Goal: Task Accomplishment & Management: Manage account settings

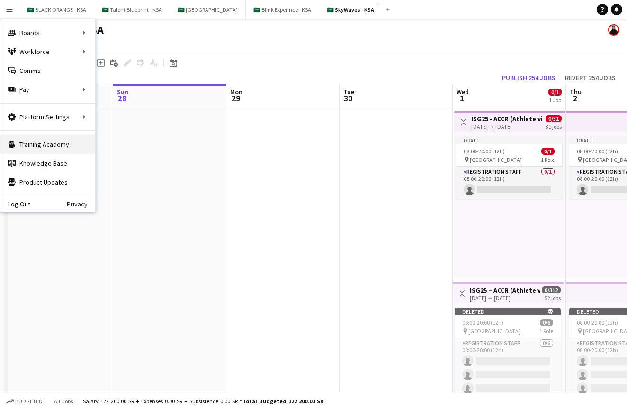
scroll to position [0, 282]
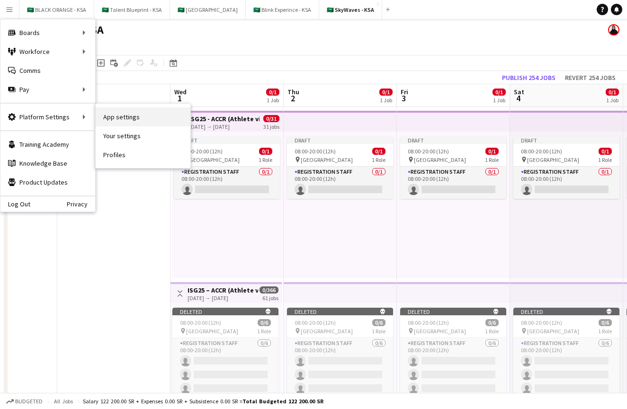
click at [122, 117] on link "App settings" at bounding box center [143, 116] width 95 height 19
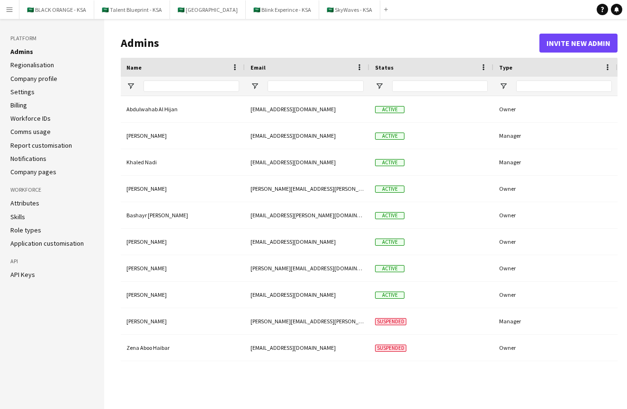
click at [10, 9] on app-icon "Menu" at bounding box center [10, 10] width 8 height 8
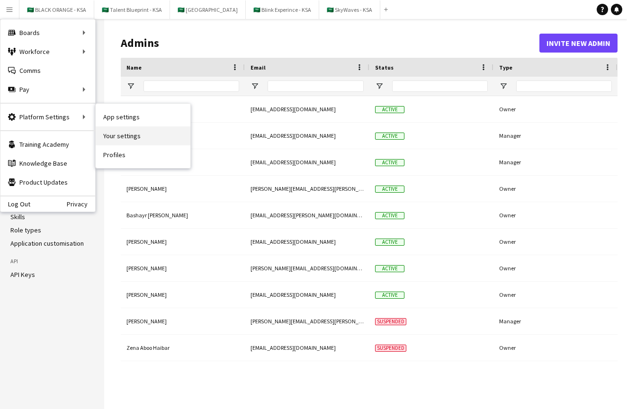
click at [116, 136] on link "Your settings" at bounding box center [143, 135] width 95 height 19
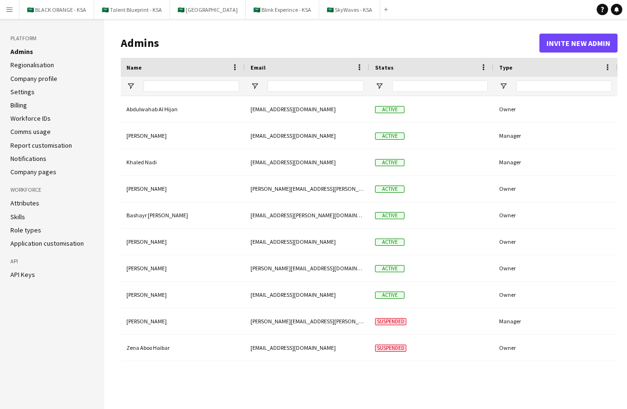
click at [53, 81] on link "Company profile" at bounding box center [33, 78] width 47 height 9
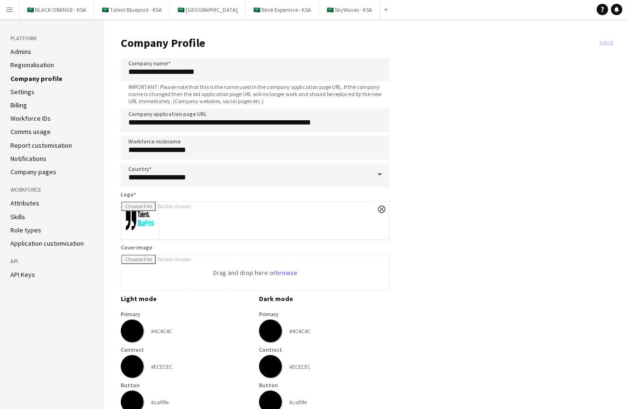
click at [42, 64] on link "Regionalisation" at bounding box center [32, 65] width 44 height 9
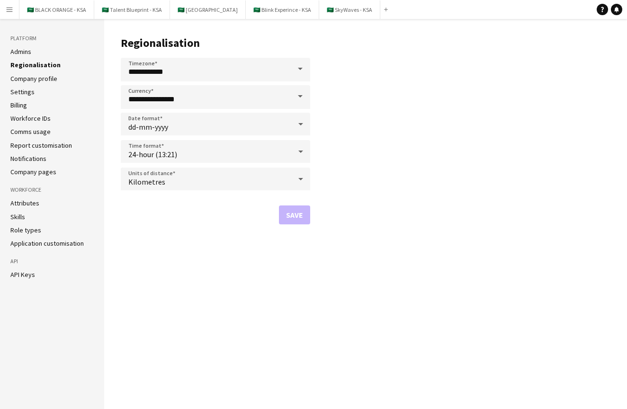
click at [45, 77] on link "Company profile" at bounding box center [33, 78] width 47 height 9
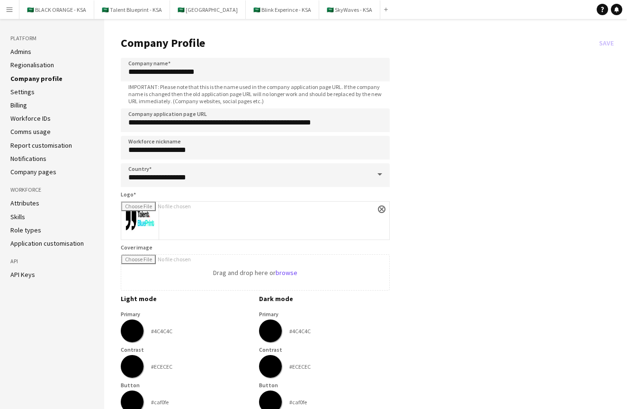
scroll to position [16, 0]
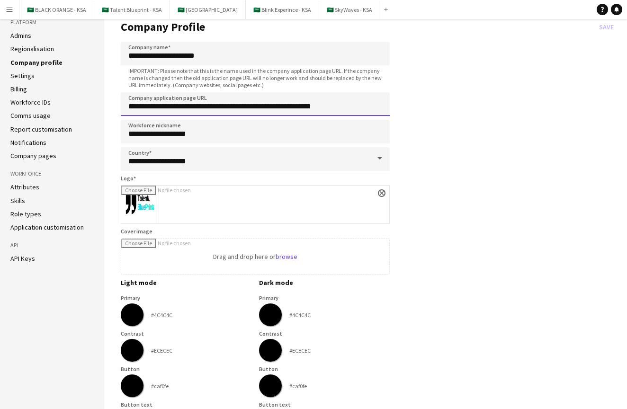
drag, startPoint x: 346, startPoint y: 105, endPoint x: 113, endPoint y: 106, distance: 233.3
click at [113, 106] on main "**********" at bounding box center [365, 375] width 522 height 744
